Goal: Transaction & Acquisition: Purchase product/service

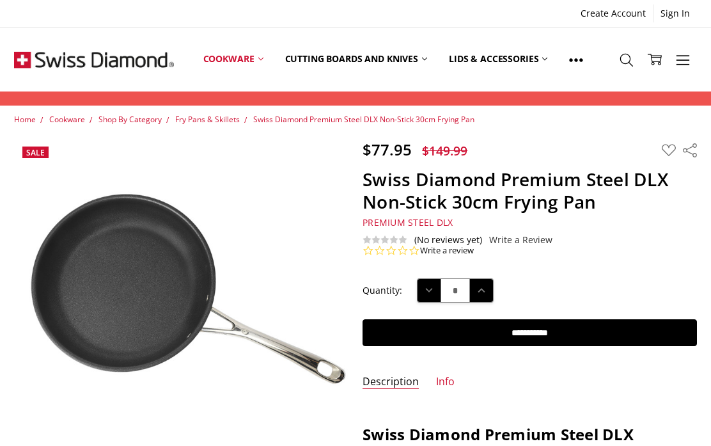
click at [41, 61] on img at bounding box center [94, 59] width 160 height 64
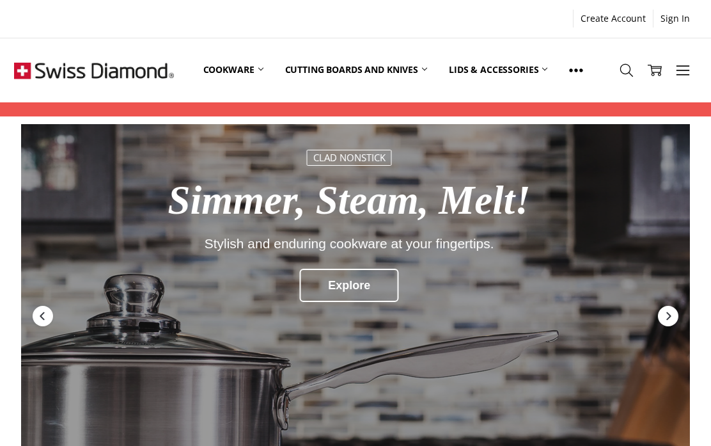
click at [630, 74] on icon at bounding box center [626, 70] width 14 height 14
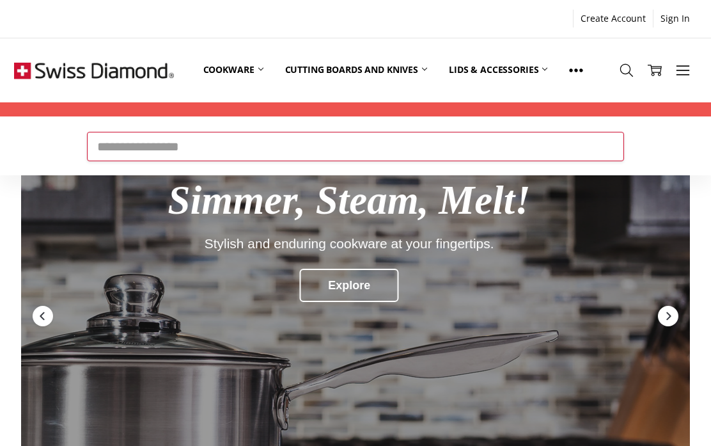
click at [490, 150] on input "Search" at bounding box center [355, 146] width 537 height 29
click at [247, 73] on link "Cookware" at bounding box center [233, 70] width 82 height 57
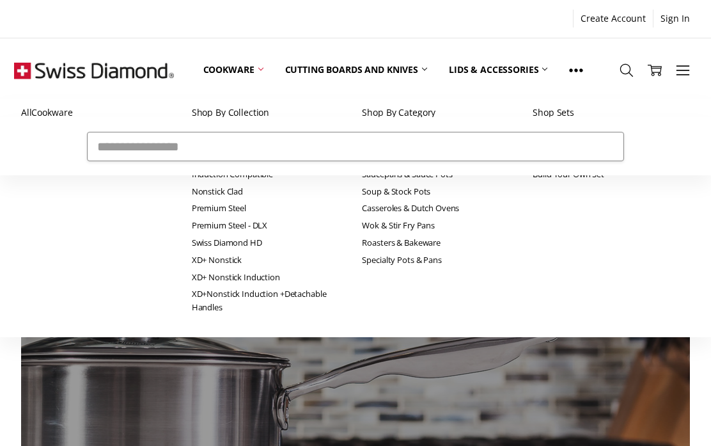
click at [384, 119] on form "Search" at bounding box center [355, 146] width 711 height 58
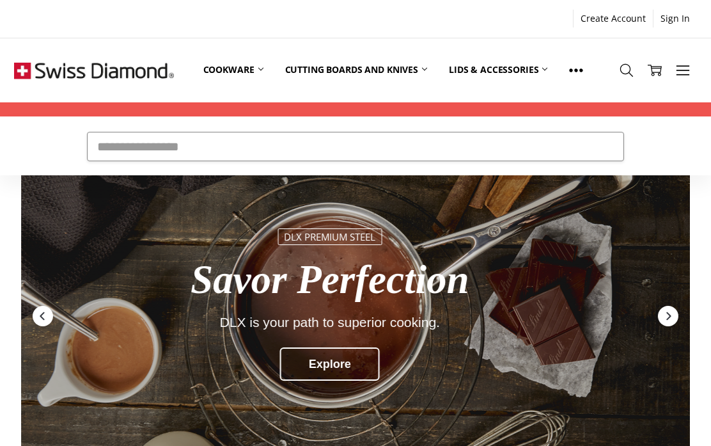
click at [245, 75] on link "Cookware" at bounding box center [233, 70] width 82 height 57
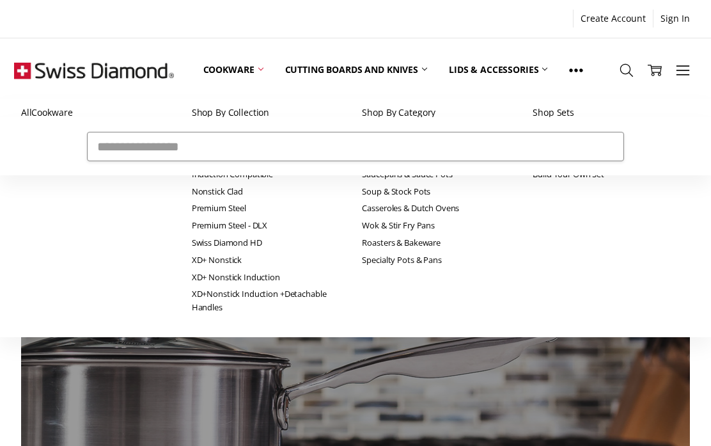
click at [579, 70] on use at bounding box center [576, 70] width 13 height 3
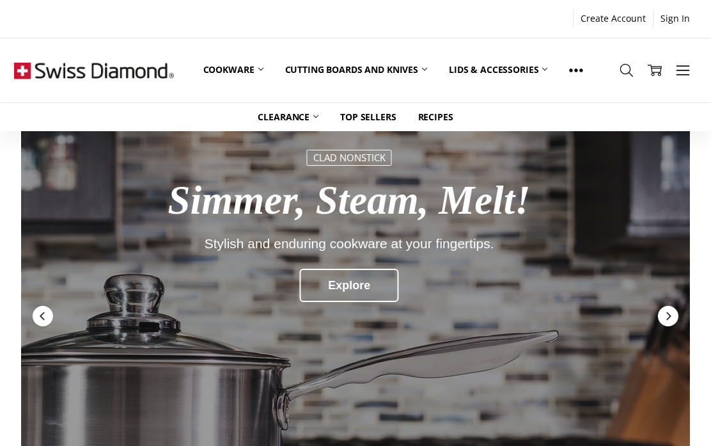
click at [299, 120] on link "Clearance" at bounding box center [288, 117] width 82 height 28
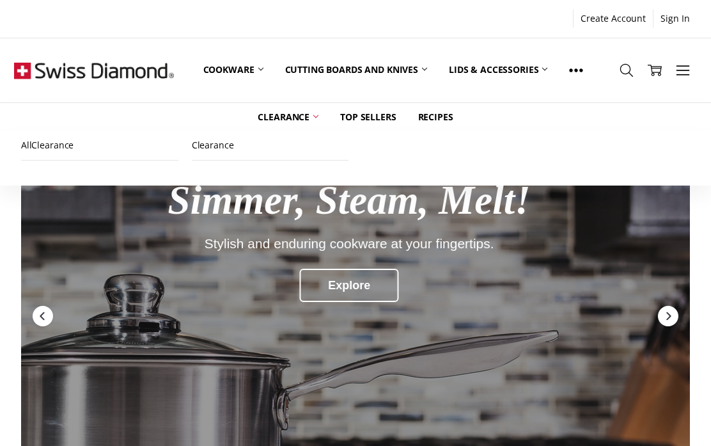
click at [61, 151] on link "All Clearance" at bounding box center [99, 145] width 157 height 29
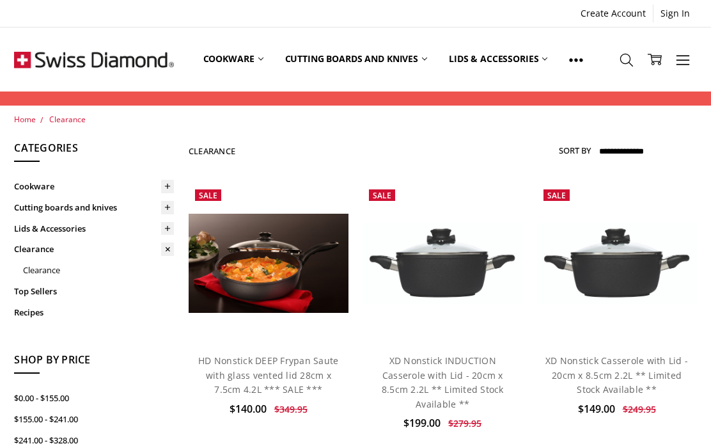
click at [245, 58] on link "Cookware" at bounding box center [233, 59] width 82 height 57
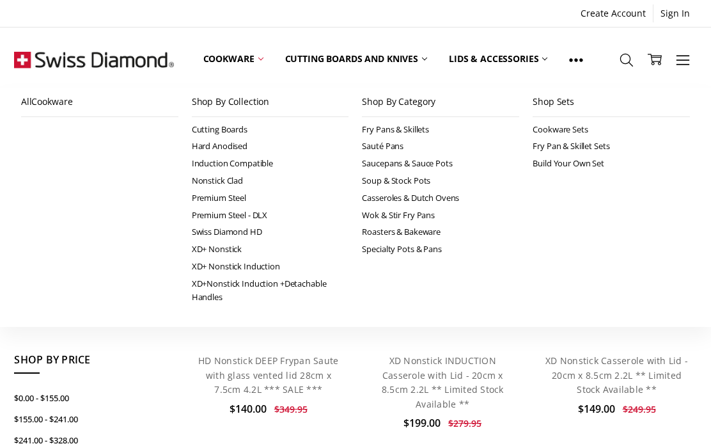
click at [259, 159] on link "Induction Compatible" at bounding box center [270, 163] width 157 height 17
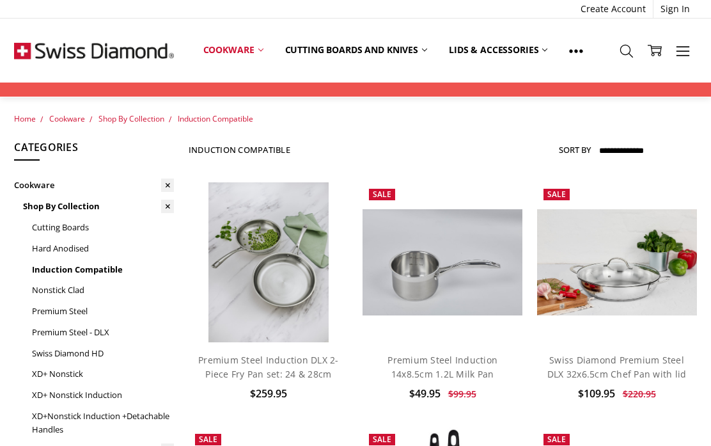
scroll to position [18, 0]
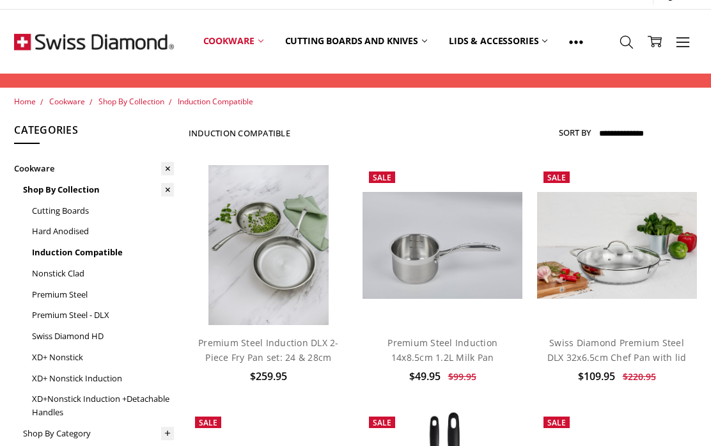
click at [168, 185] on icon at bounding box center [167, 189] width 13 height 13
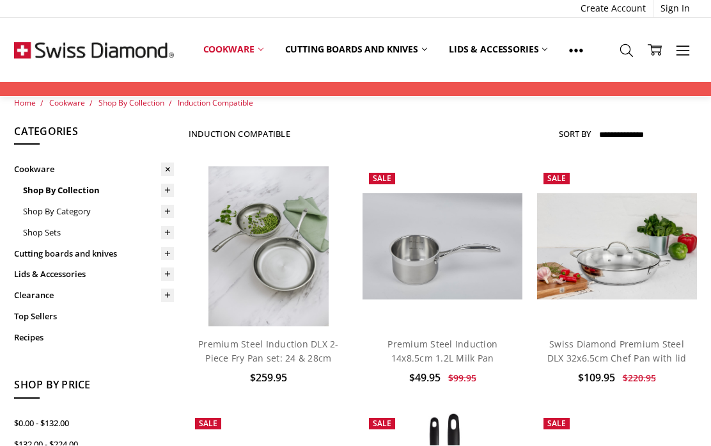
click at [168, 210] on use at bounding box center [168, 212] width 6 height 6
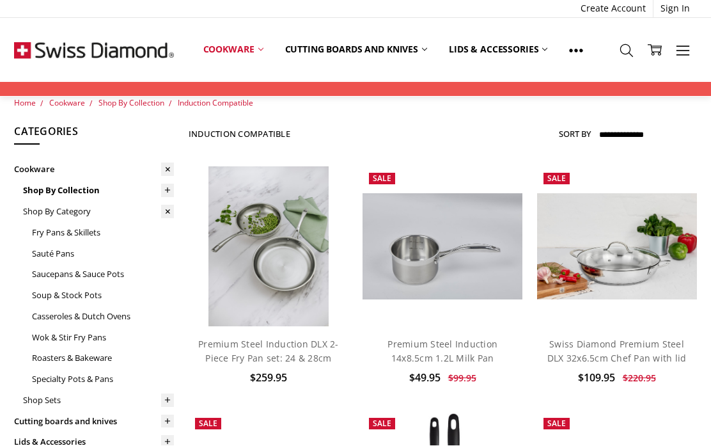
scroll to position [17, 0]
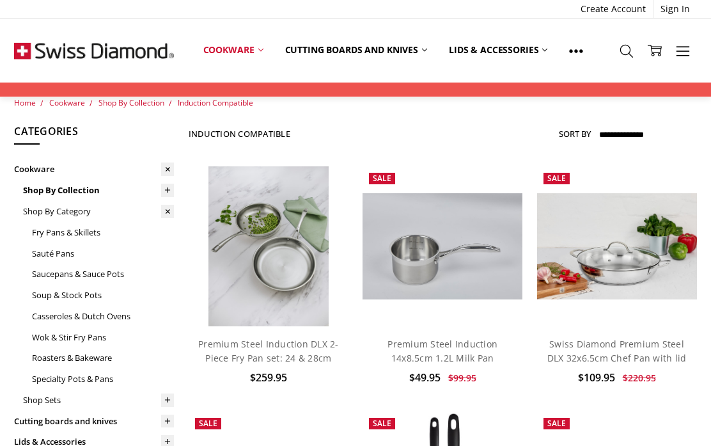
click at [99, 228] on link "Fry Pans & Skillets" at bounding box center [103, 232] width 142 height 21
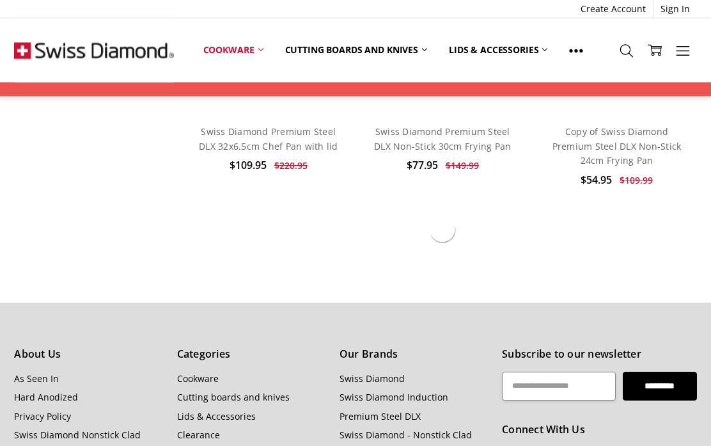
scroll to position [974, 0]
